Goal: Information Seeking & Learning: Learn about a topic

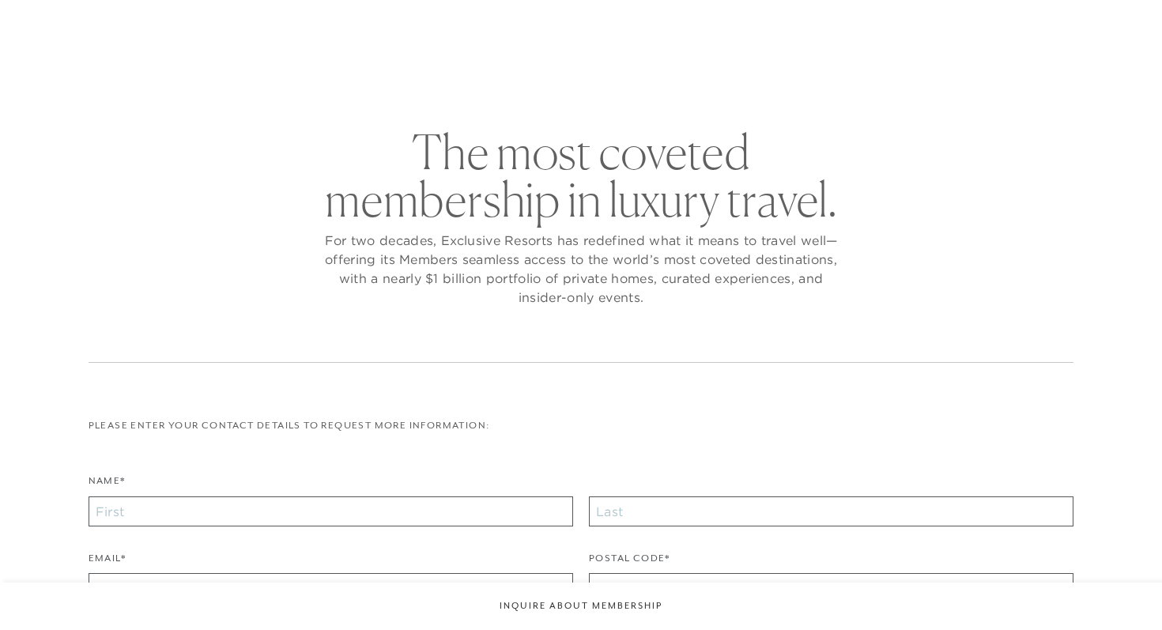
checkbox input "false"
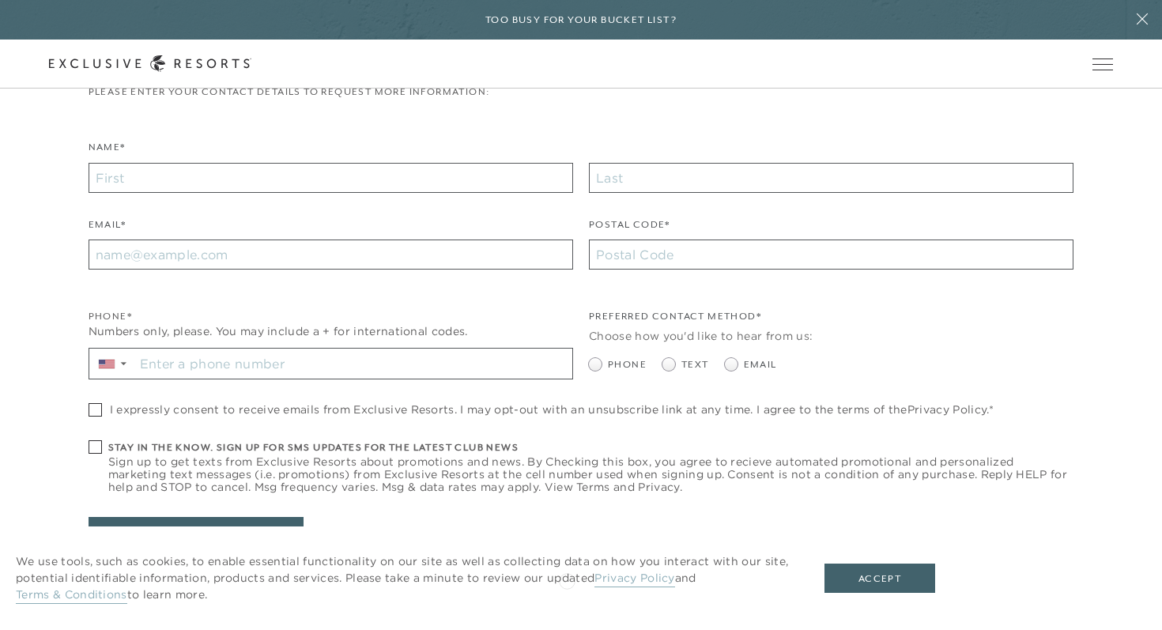
scroll to position [393, 0]
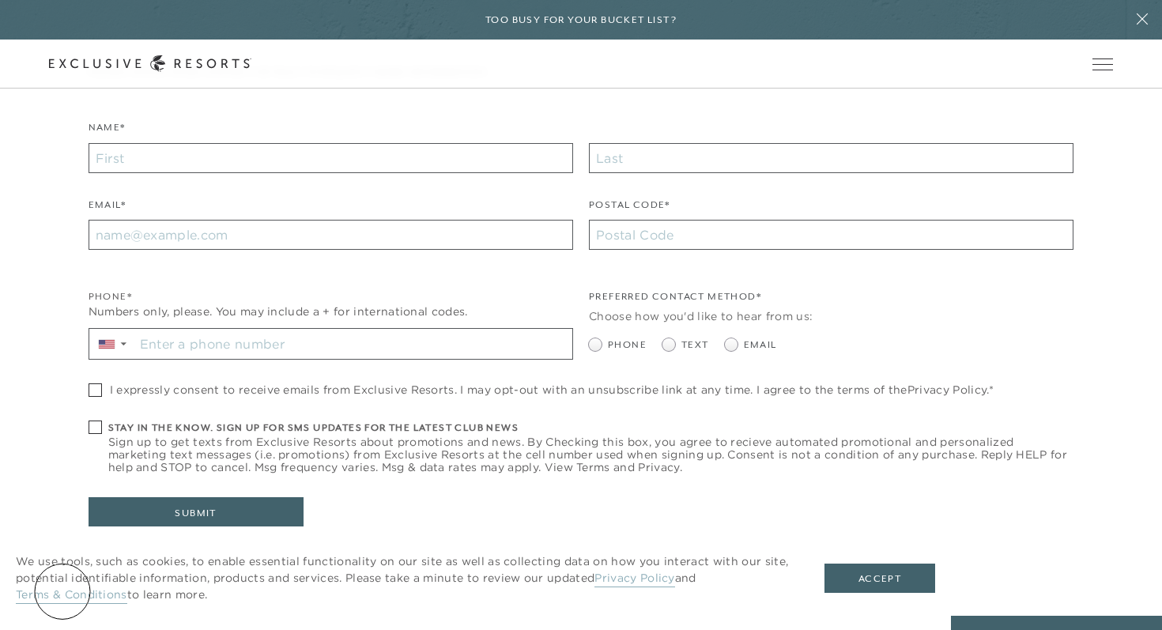
click at [62, 591] on link "Terms & Conditions" at bounding box center [71, 595] width 111 height 17
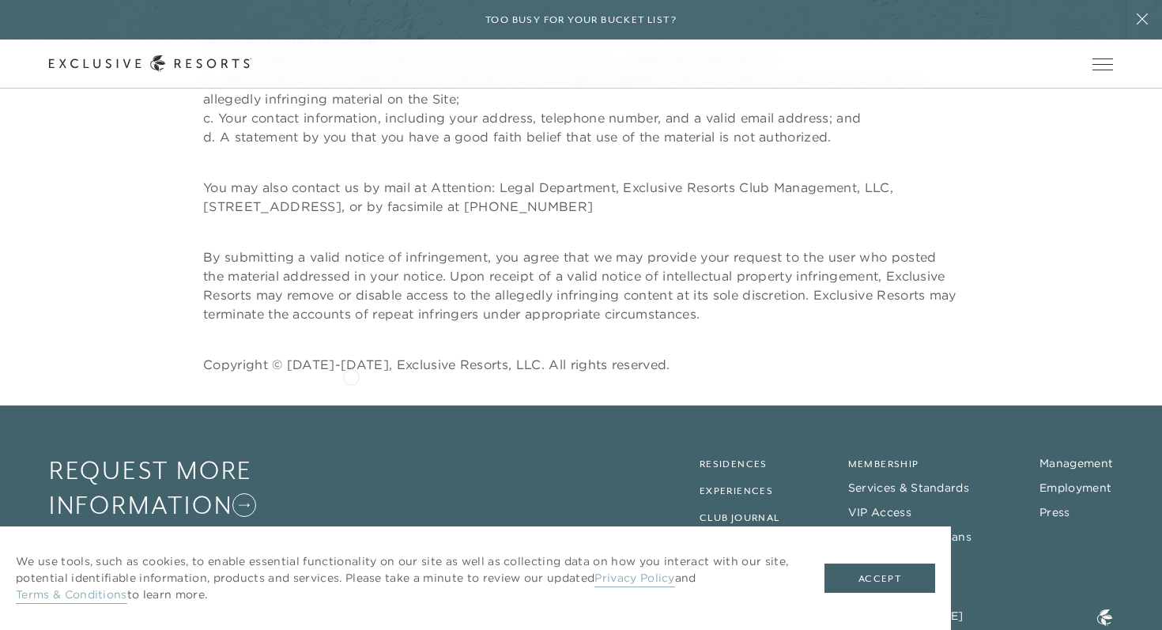
scroll to position [4679, 0]
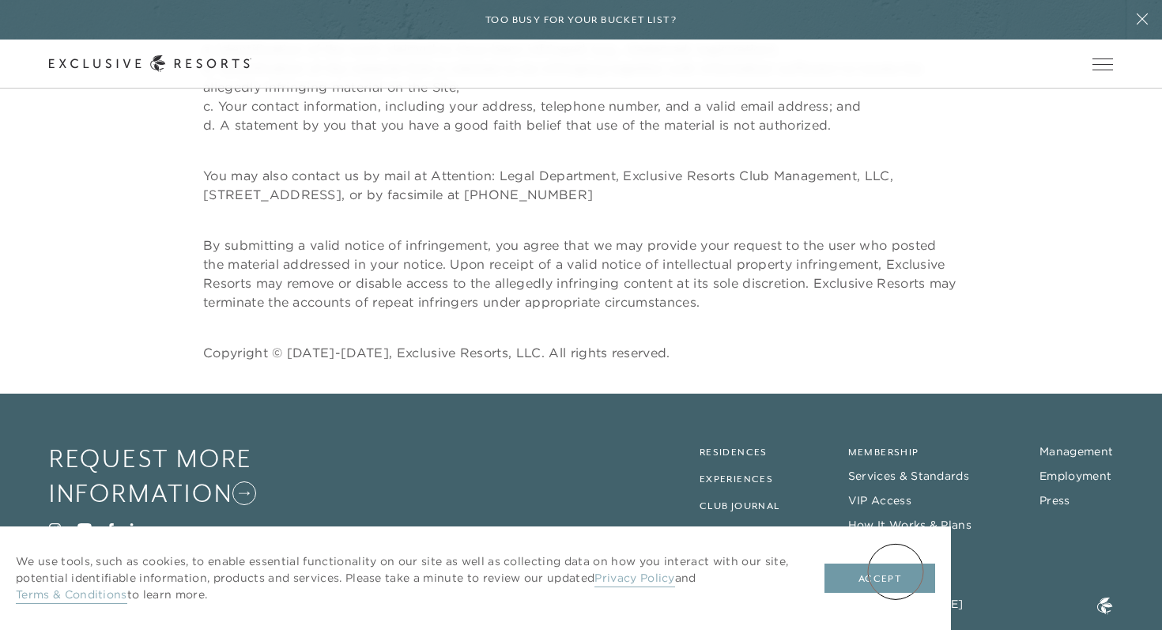
click at [895, 571] on button "Accept" at bounding box center [879, 578] width 111 height 30
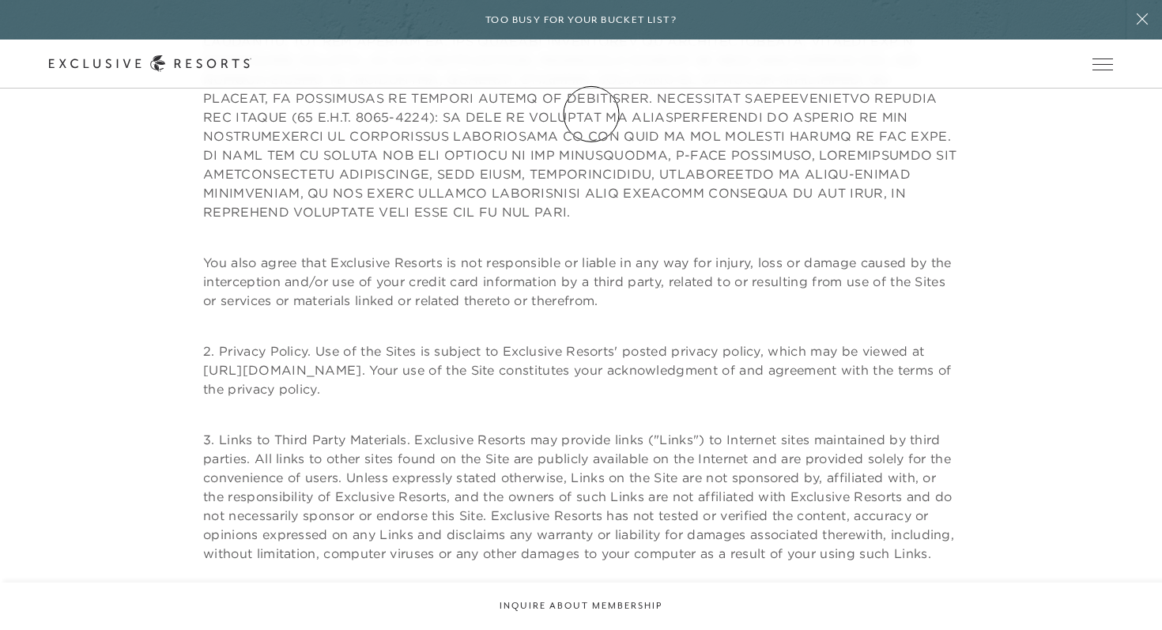
scroll to position [0, 0]
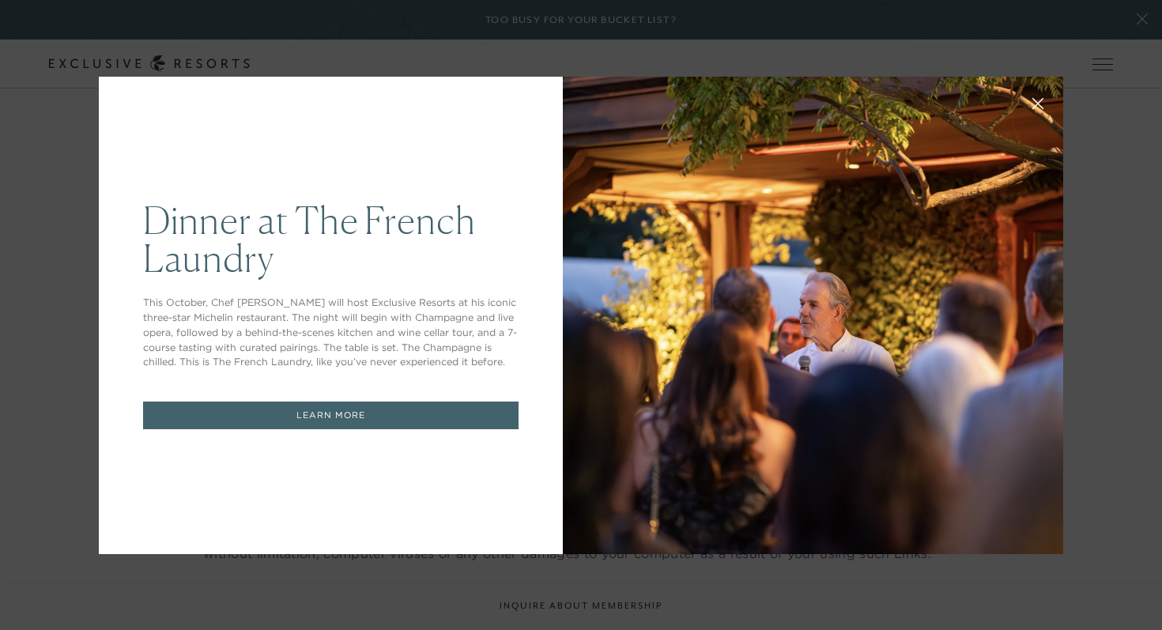
click at [591, 114] on div at bounding box center [813, 315] width 500 height 477
click at [1033, 100] on icon at bounding box center [1038, 103] width 10 height 10
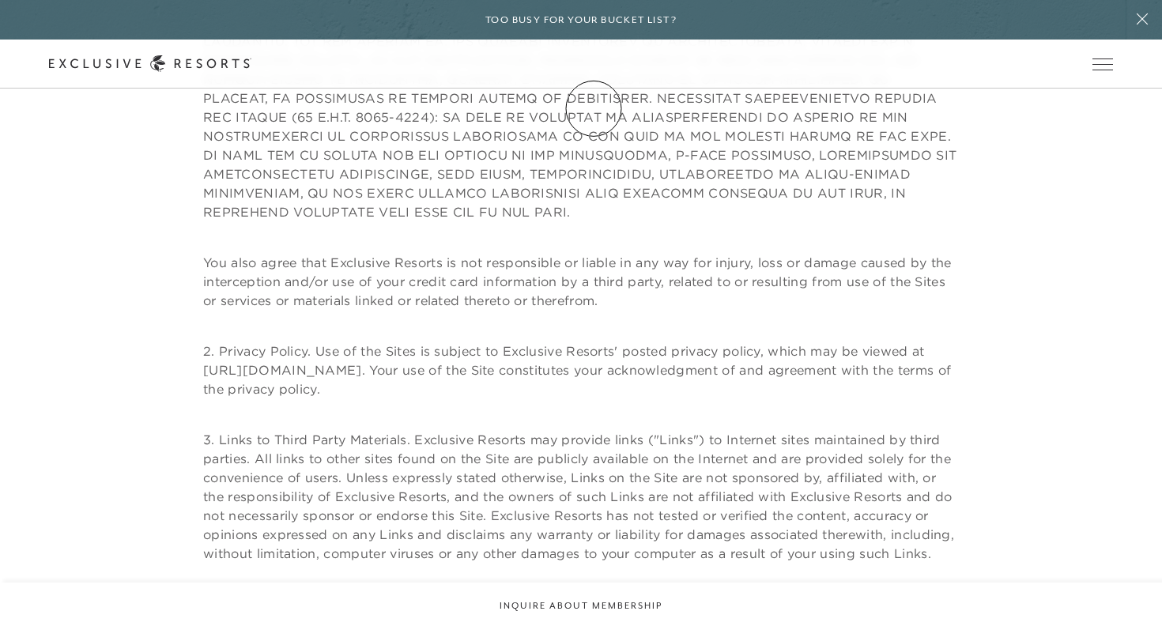
click at [0, 0] on link "Membership" at bounding box center [0, 0] width 0 height 0
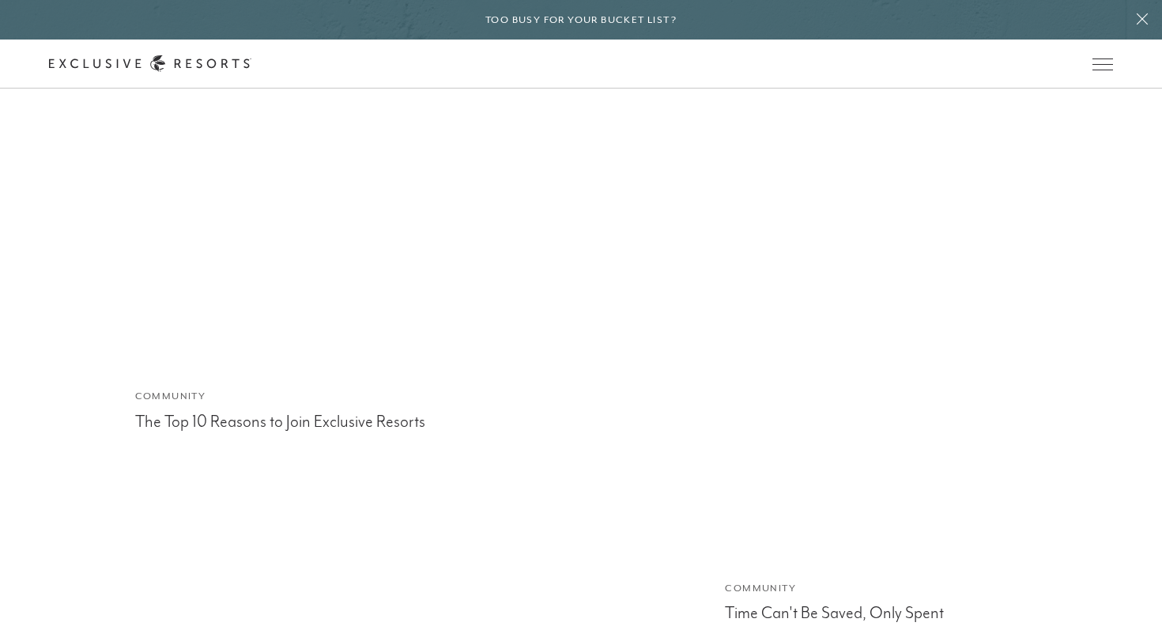
scroll to position [6018, 0]
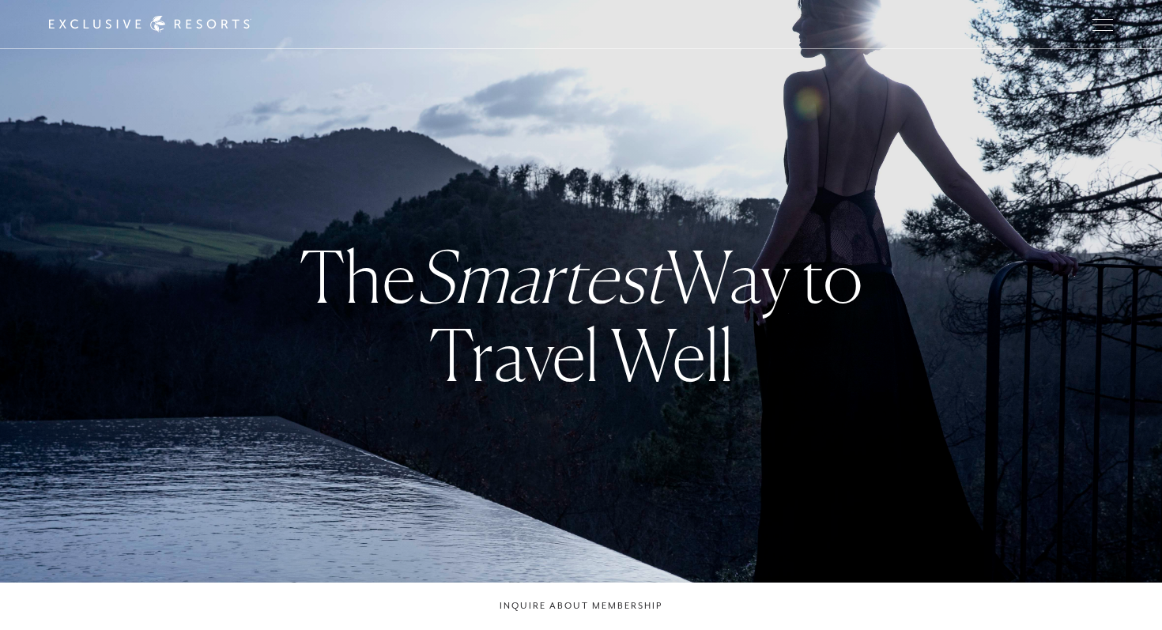
checkbox input "false"
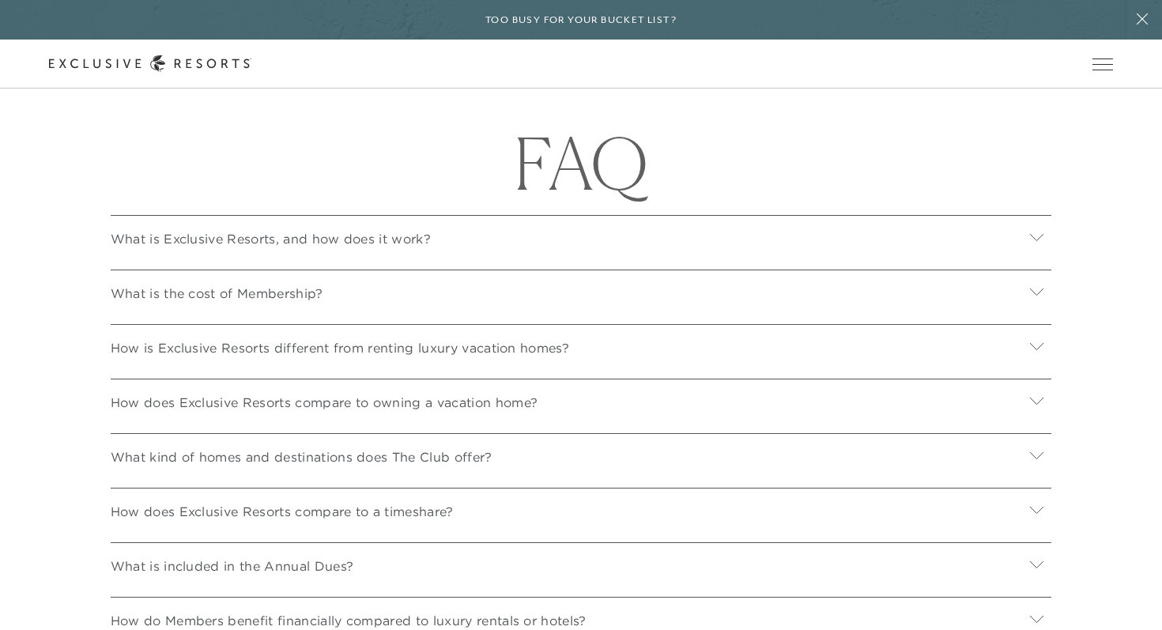
scroll to position [5439, 0]
click at [398, 302] on div "What is the cost of Membership?" at bounding box center [581, 292] width 941 height 43
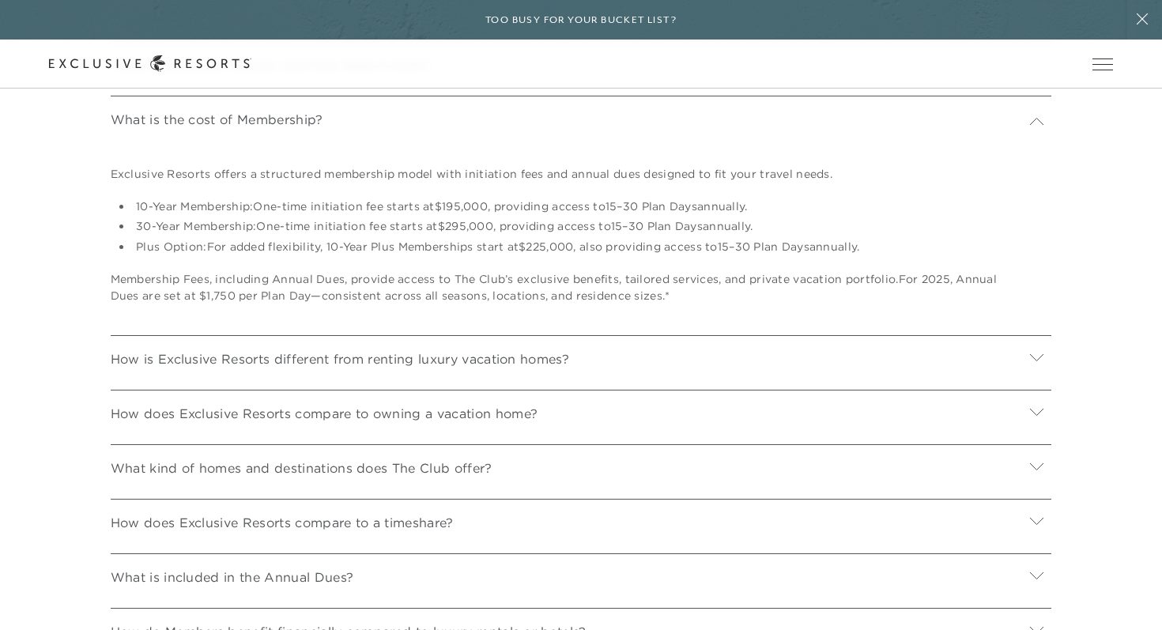
scroll to position [5616, 0]
click at [405, 367] on div "How is Exclusive Resorts different from renting luxury vacation homes?" at bounding box center [581, 354] width 941 height 43
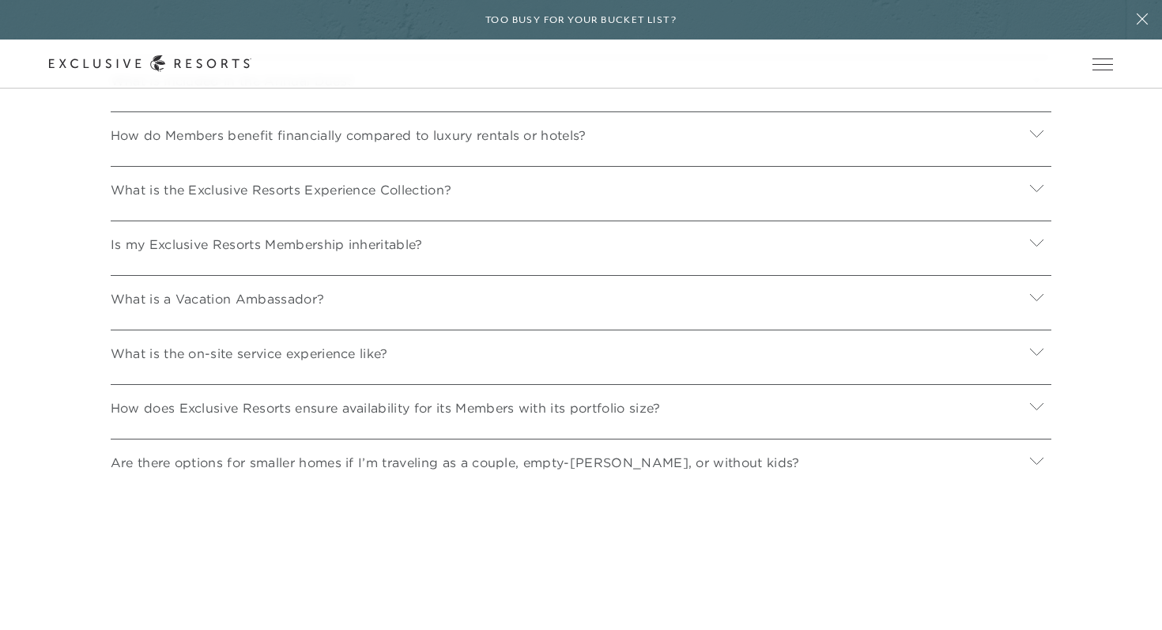
scroll to position [6243, 0]
